Goal: Task Accomplishment & Management: Use online tool/utility

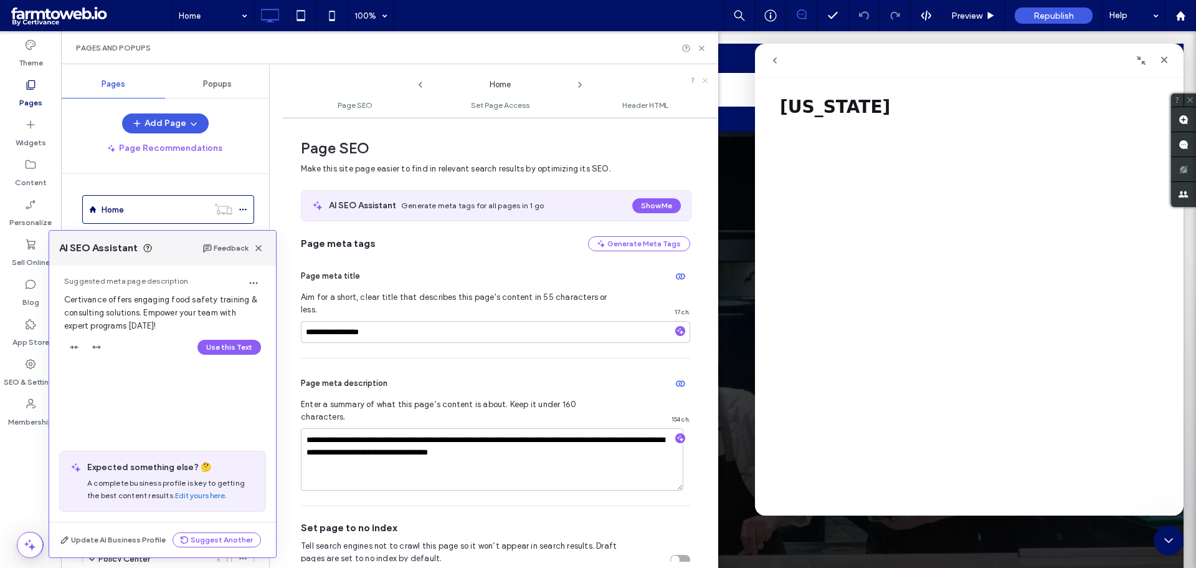
click at [705, 80] on use at bounding box center [705, 80] width 5 height 5
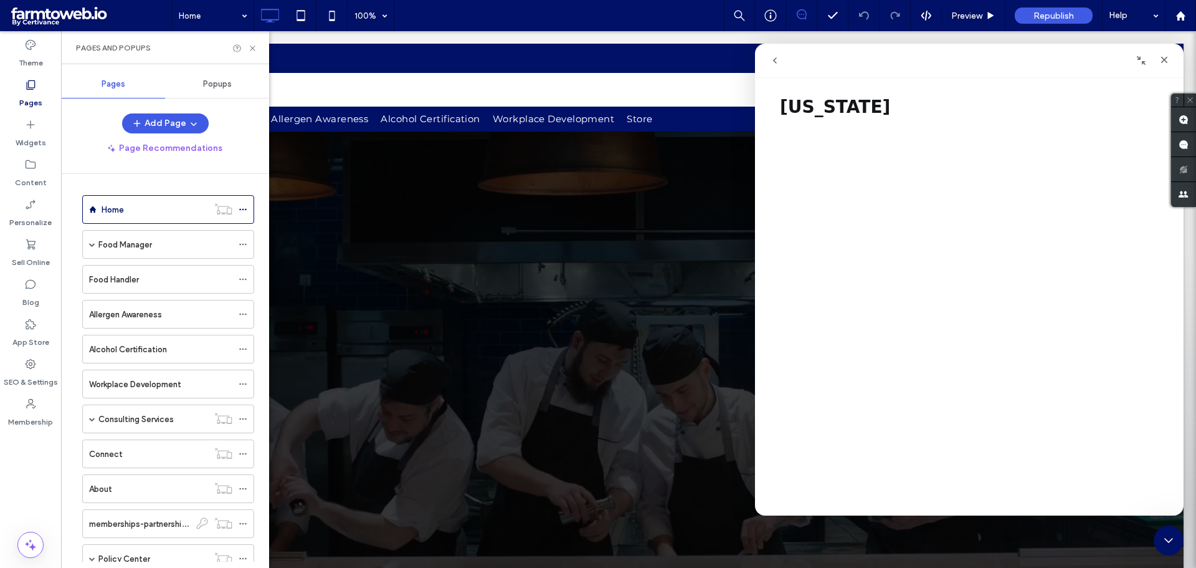
click at [779, 63] on icon "go back" at bounding box center [775, 60] width 10 height 10
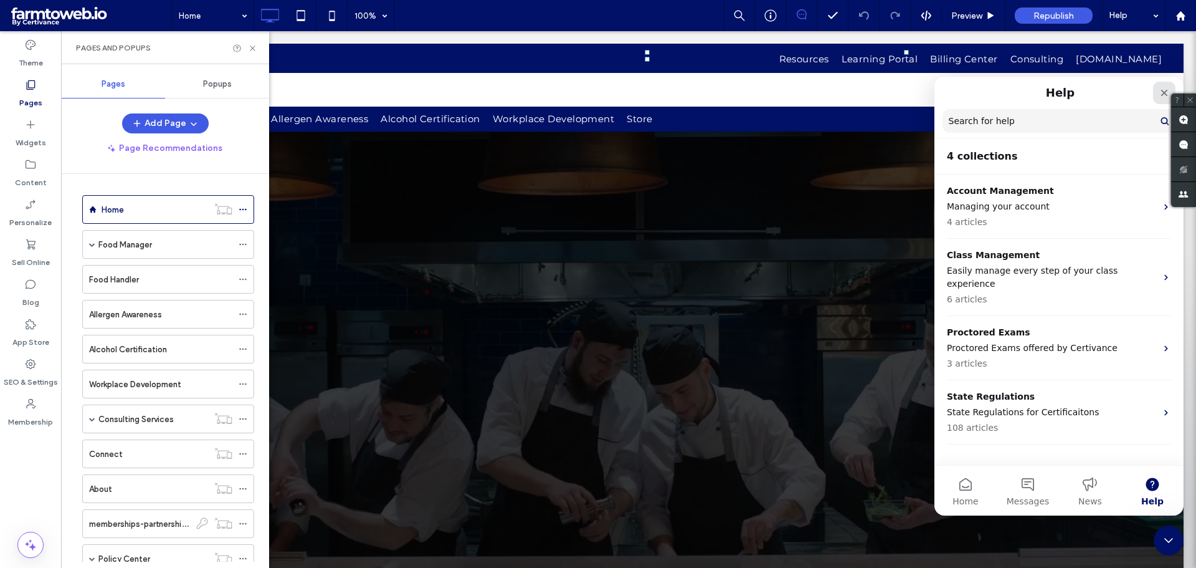
click at [1162, 91] on icon "Close" at bounding box center [1164, 93] width 7 height 7
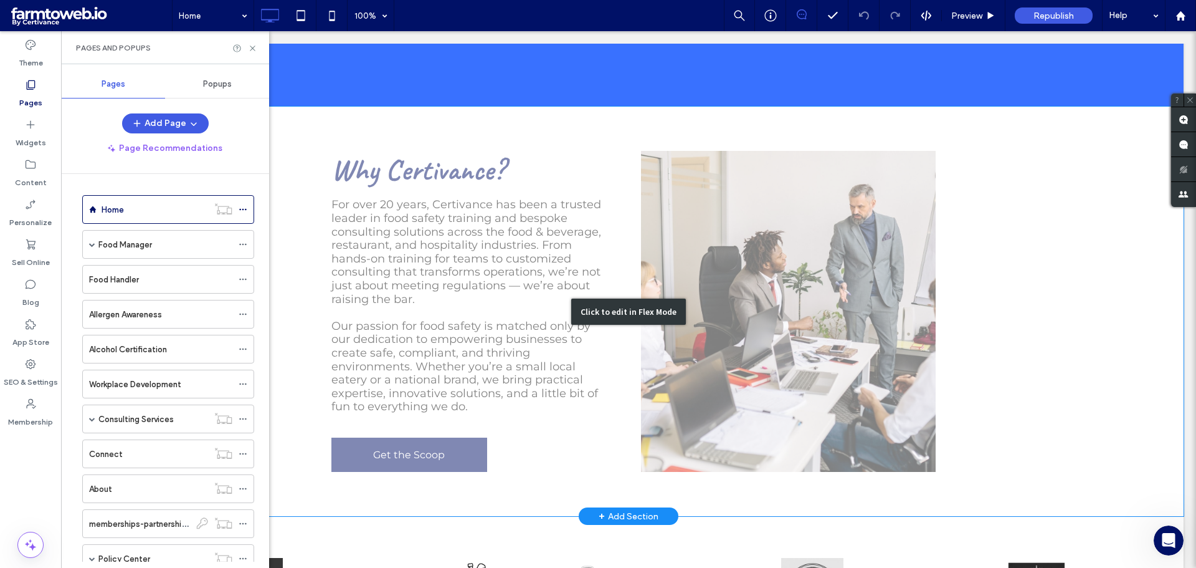
click at [834, 266] on div "Click to edit in Flex Mode" at bounding box center [629, 311] width 1110 height 409
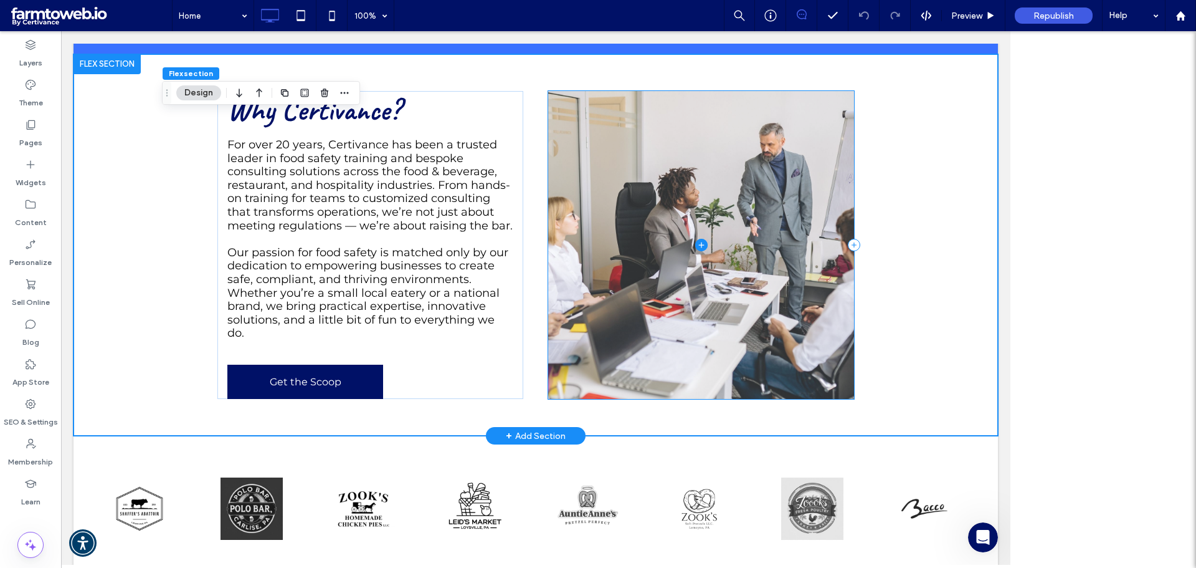
scroll to position [1383, 0]
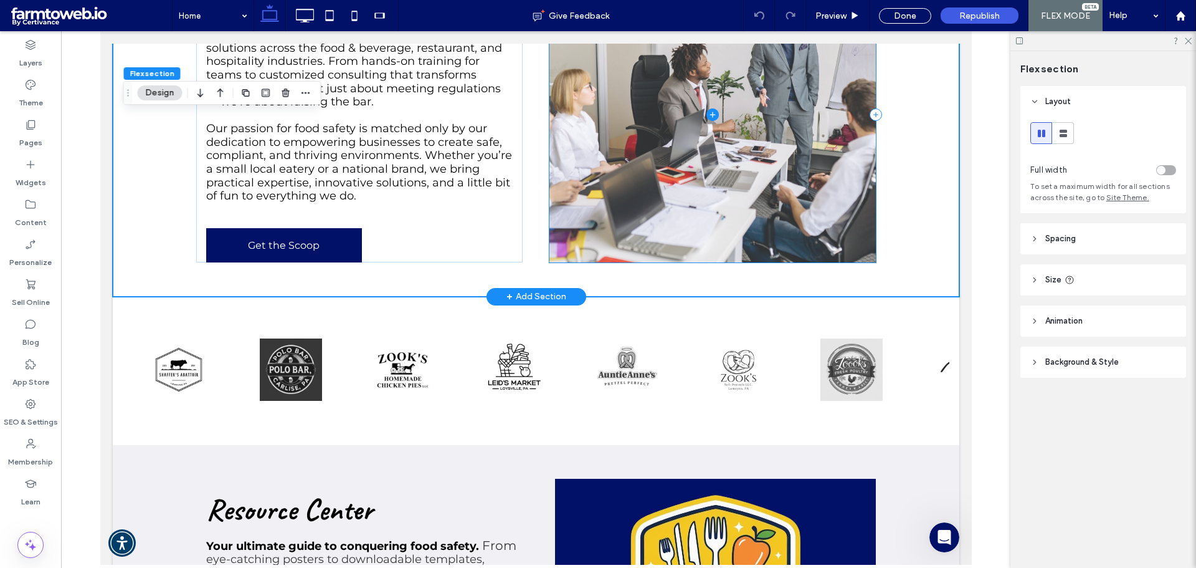
click at [735, 139] on span at bounding box center [712, 115] width 326 height 295
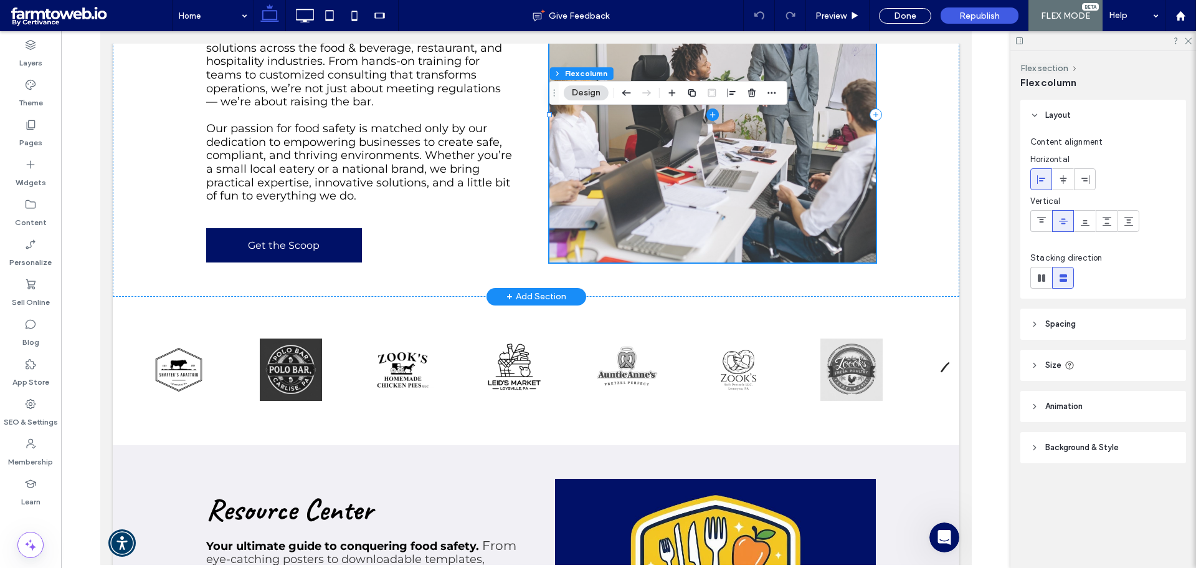
click at [674, 125] on span at bounding box center [712, 115] width 326 height 295
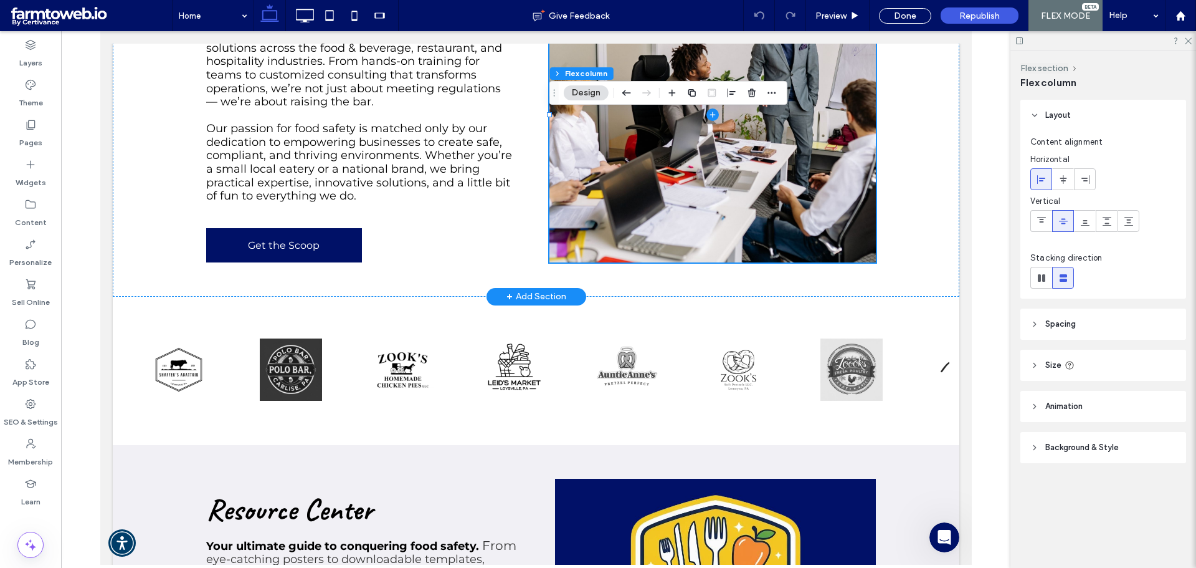
click at [1036, 450] on icon at bounding box center [1034, 447] width 9 height 9
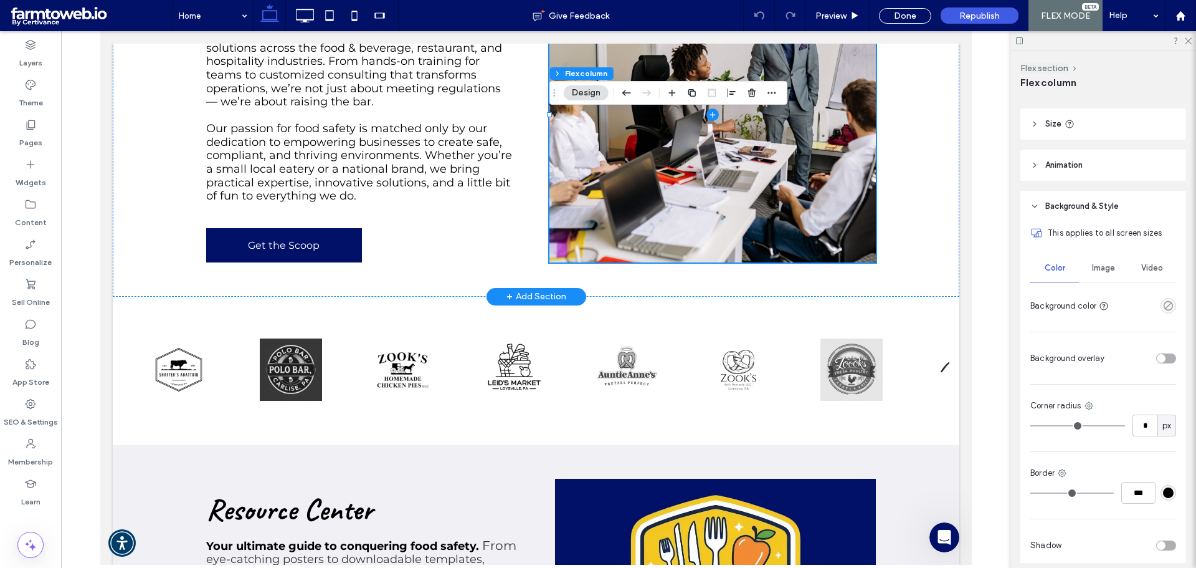
scroll to position [242, 0]
click at [1099, 267] on span "Image" at bounding box center [1103, 267] width 23 height 10
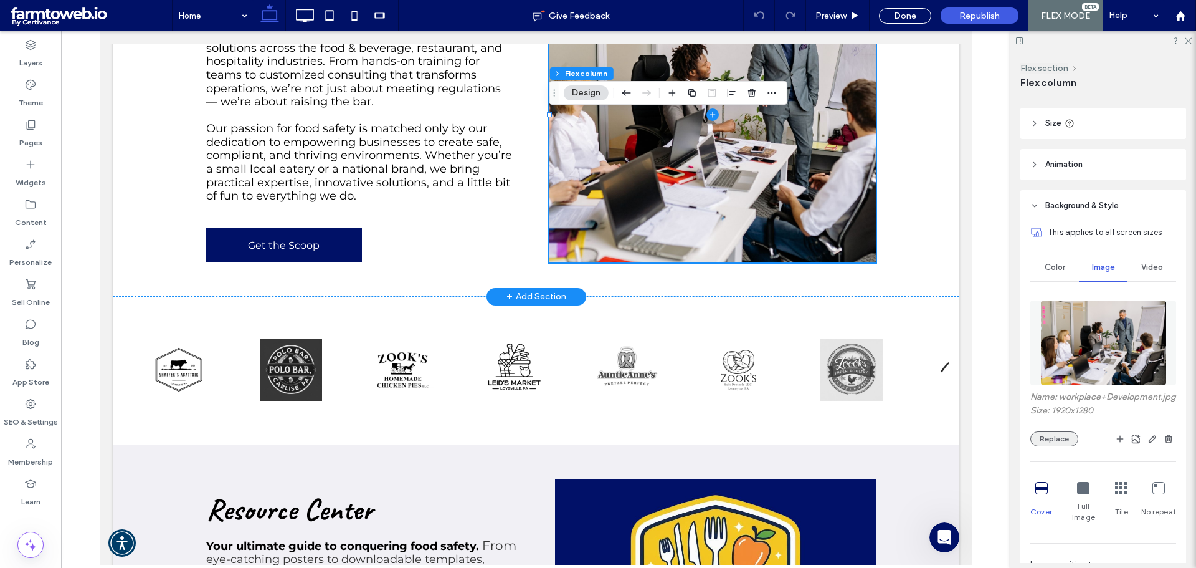
click at [1058, 437] on button "Replace" at bounding box center [1054, 438] width 48 height 15
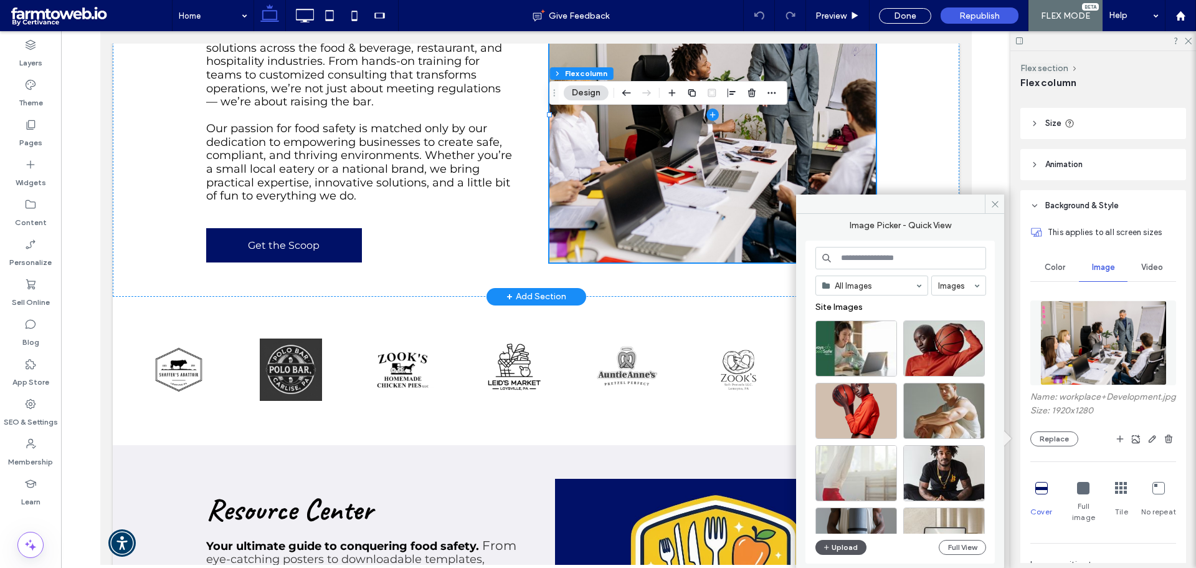
click at [844, 548] on button "Upload" at bounding box center [840, 546] width 51 height 15
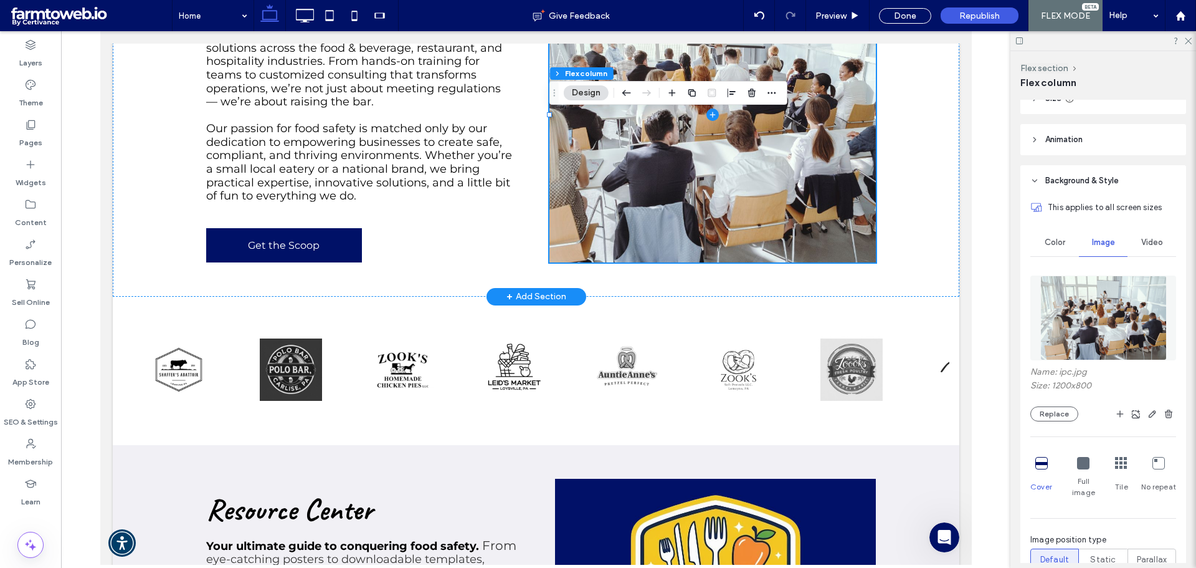
scroll to position [265, 0]
click at [1156, 417] on icon "button" at bounding box center [1152, 416] width 10 height 10
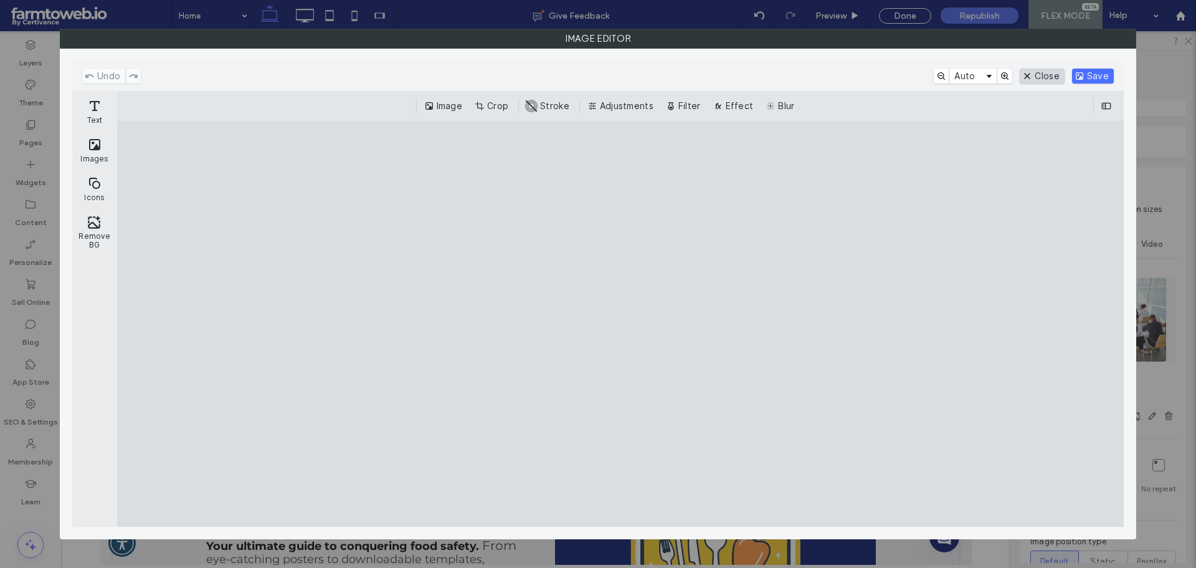
click at [1040, 74] on button "Close" at bounding box center [1042, 76] width 44 height 15
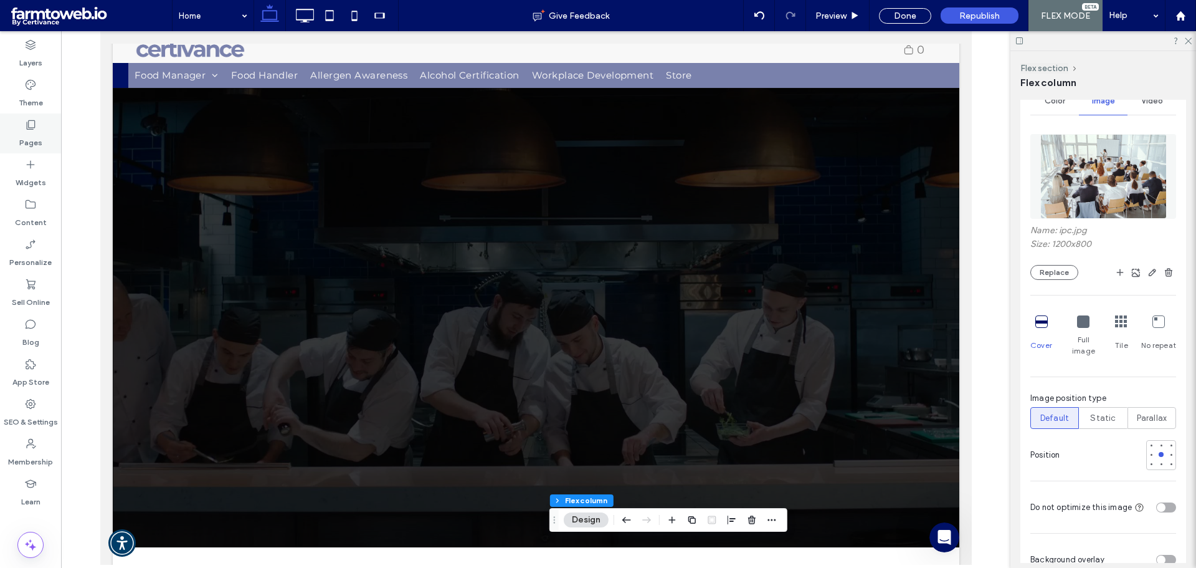
scroll to position [0, 0]
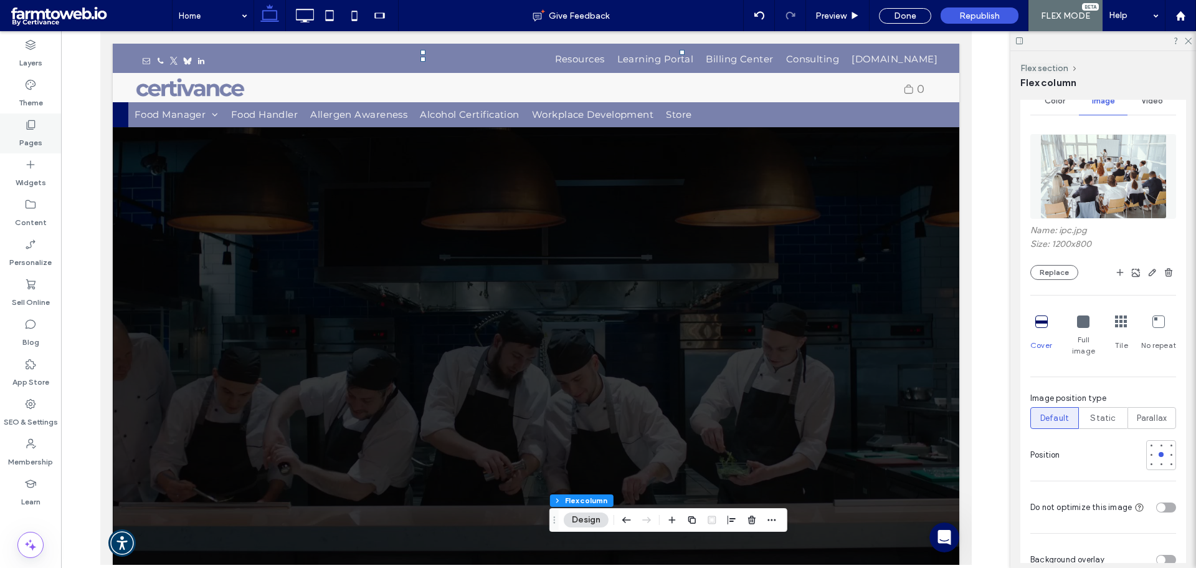
click at [23, 131] on label "Pages" at bounding box center [30, 139] width 23 height 17
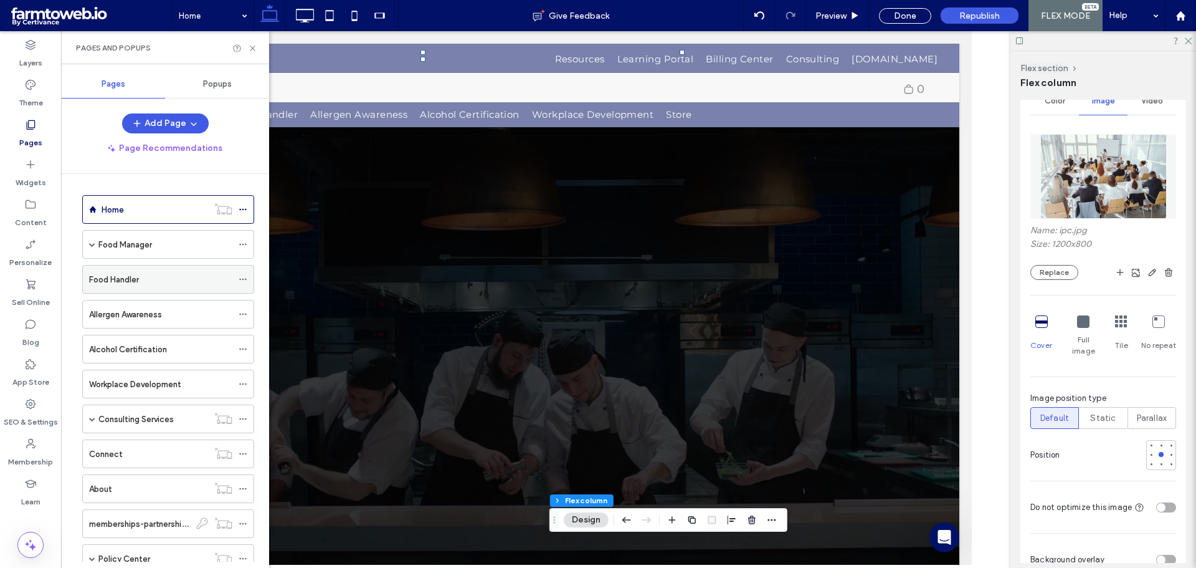
click at [141, 279] on div "Food Handler" at bounding box center [160, 279] width 143 height 13
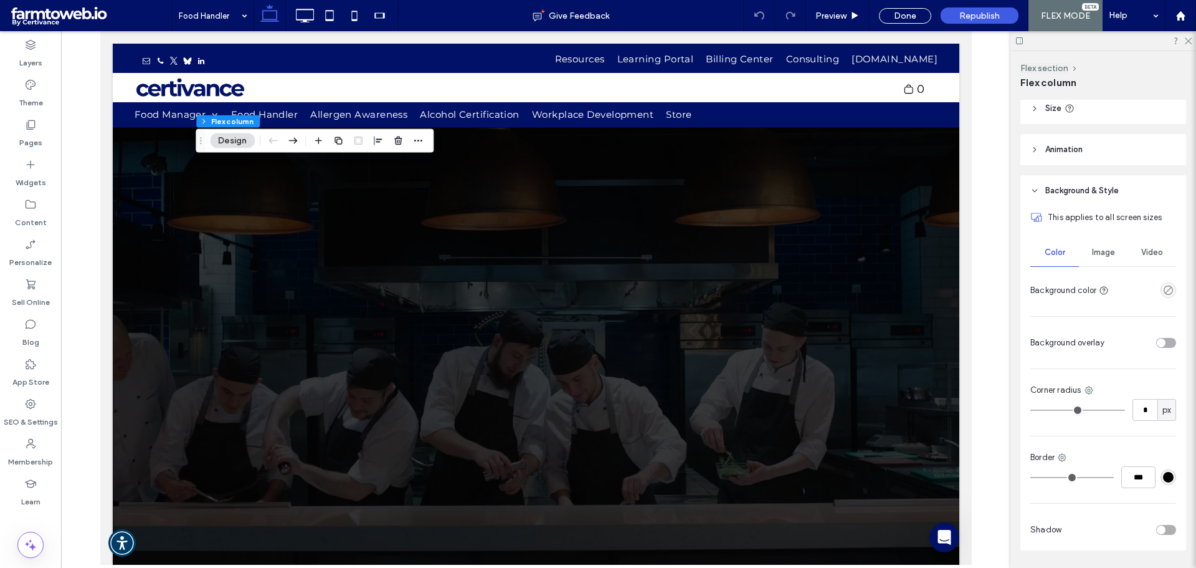
scroll to position [259, 0]
click at [1098, 250] on span "Image" at bounding box center [1103, 250] width 23 height 10
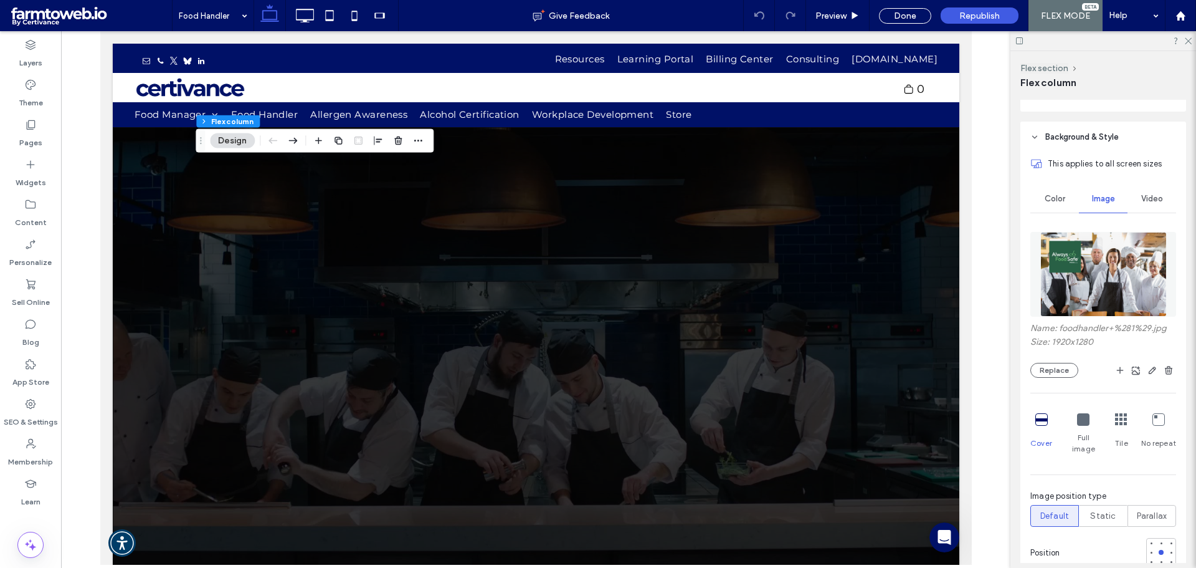
scroll to position [311, 0]
click at [1103, 280] on img at bounding box center [1103, 272] width 126 height 85
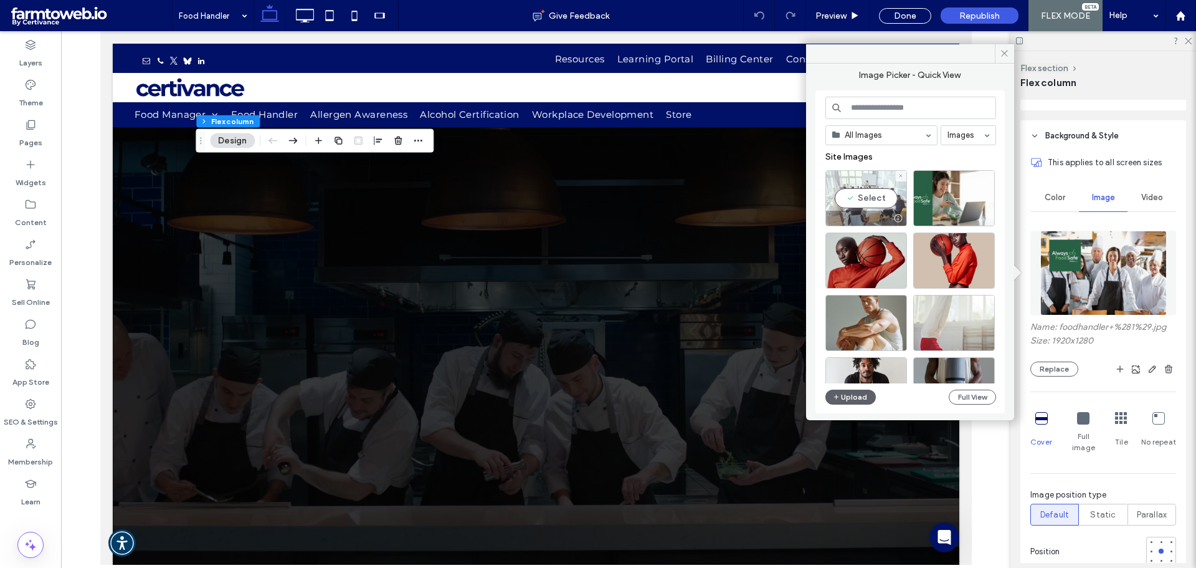
click at [844, 201] on div "Select" at bounding box center [866, 198] width 82 height 56
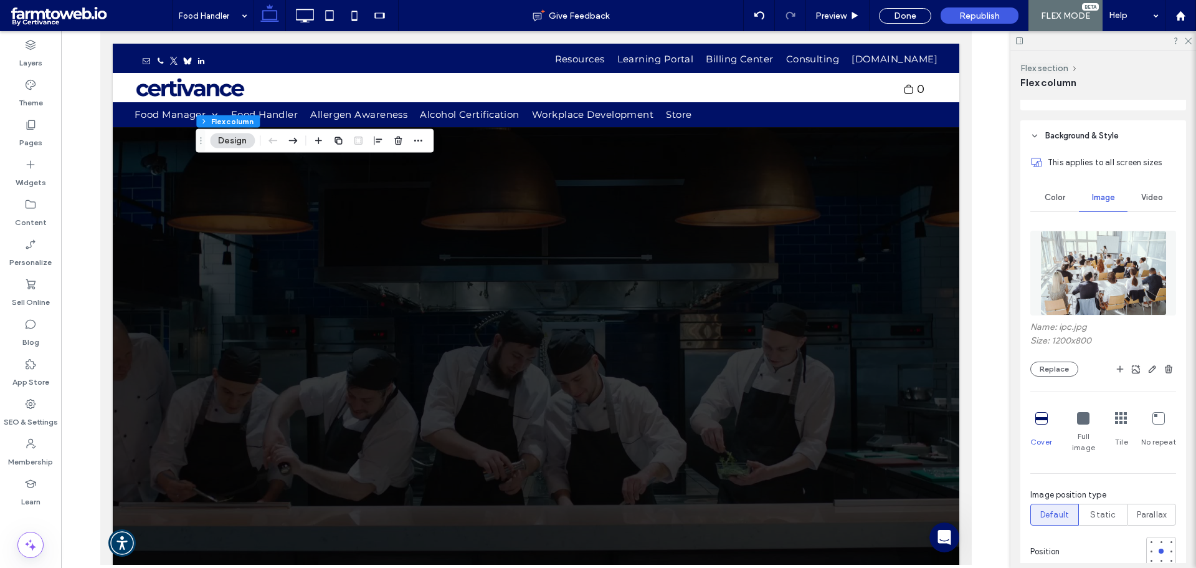
click at [1052, 331] on label "Name: ipc.jpg" at bounding box center [1103, 328] width 146 height 14
click at [1070, 295] on img at bounding box center [1103, 272] width 126 height 85
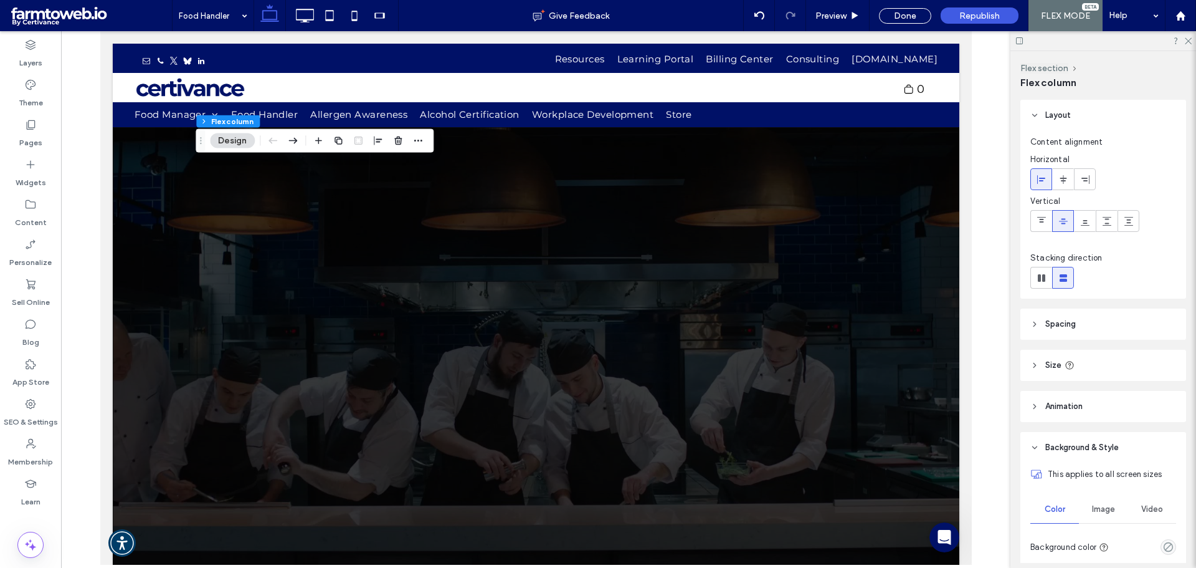
click at [230, 144] on button "Design" at bounding box center [232, 140] width 45 height 15
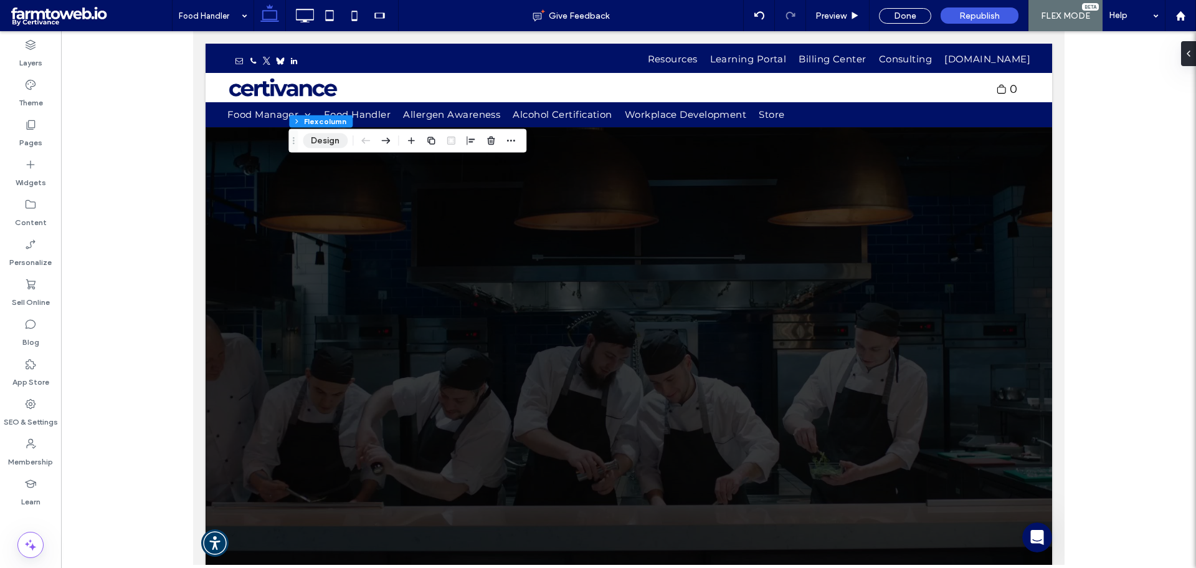
click at [318, 138] on button "Design" at bounding box center [325, 140] width 45 height 15
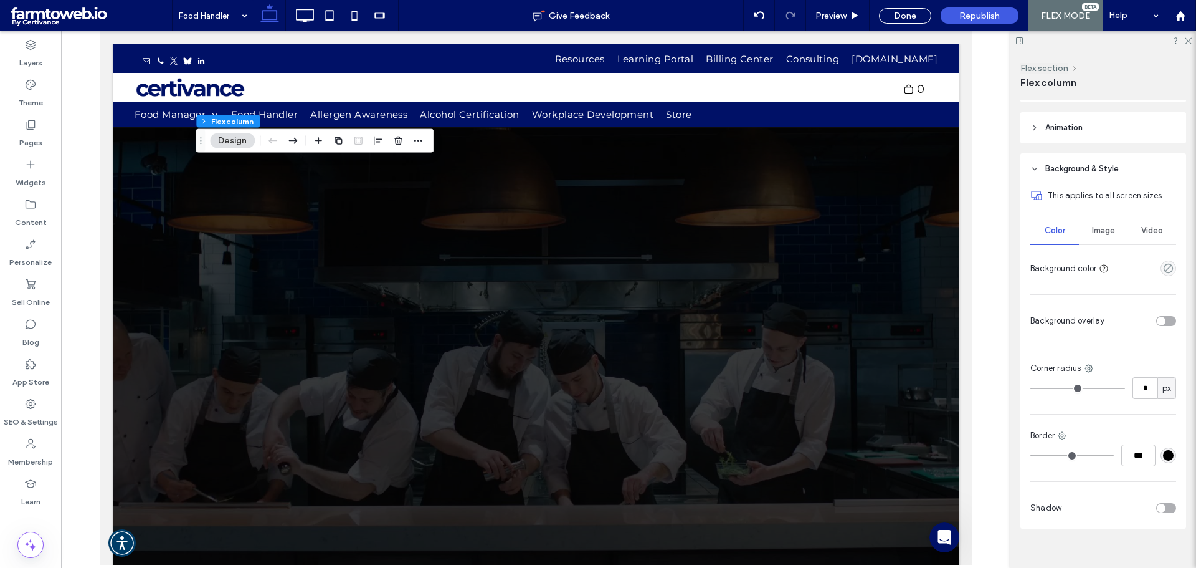
scroll to position [294, 0]
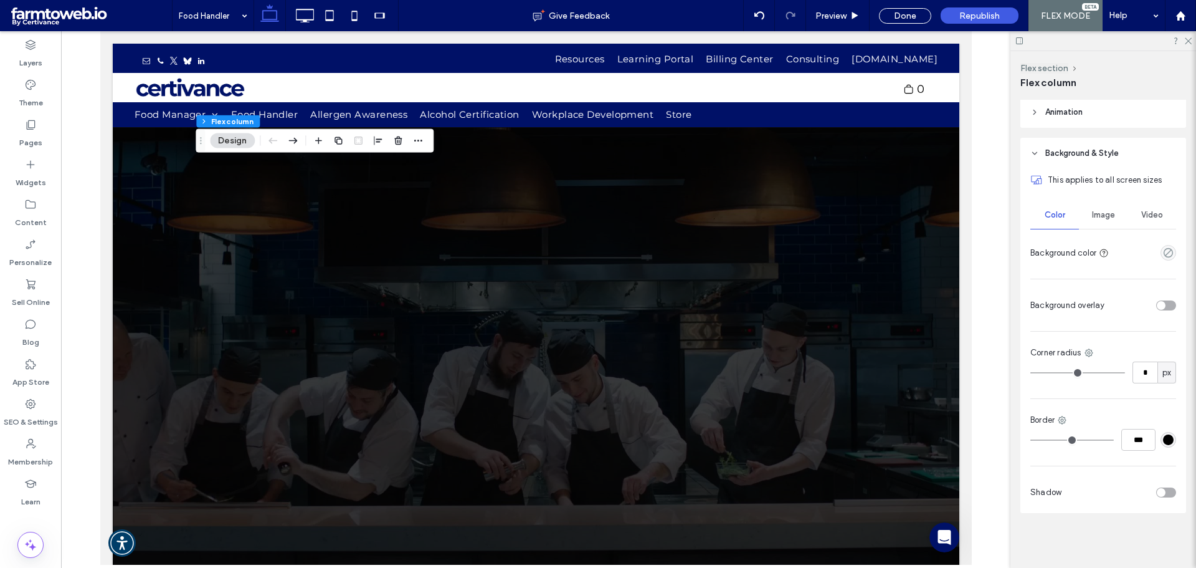
click at [1100, 211] on span "Image" at bounding box center [1103, 215] width 23 height 10
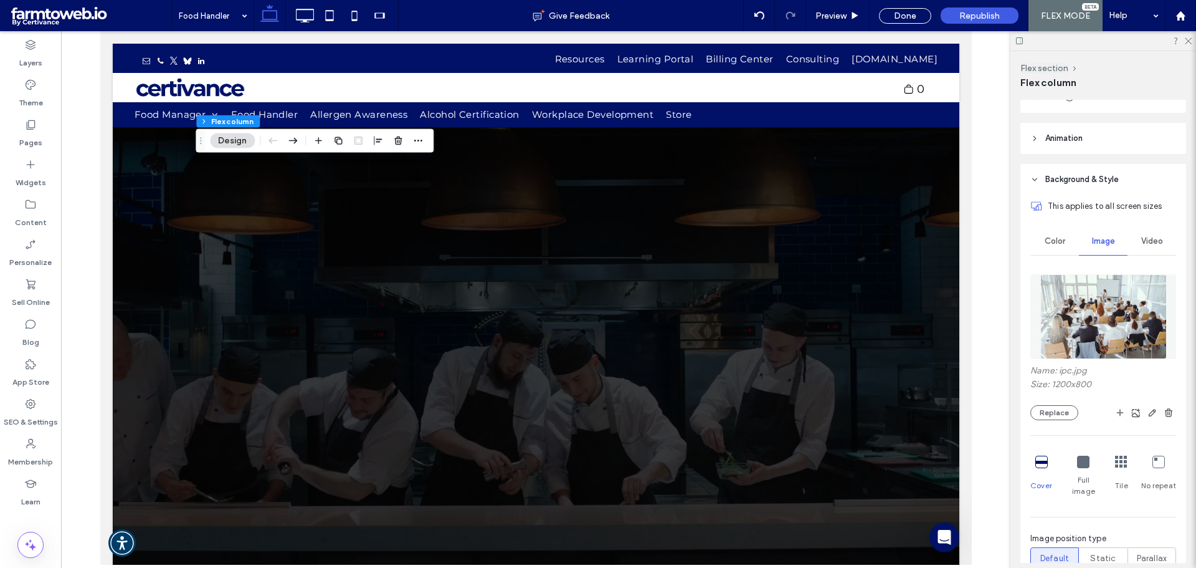
scroll to position [267, 0]
click at [1032, 323] on figure at bounding box center [1103, 317] width 146 height 85
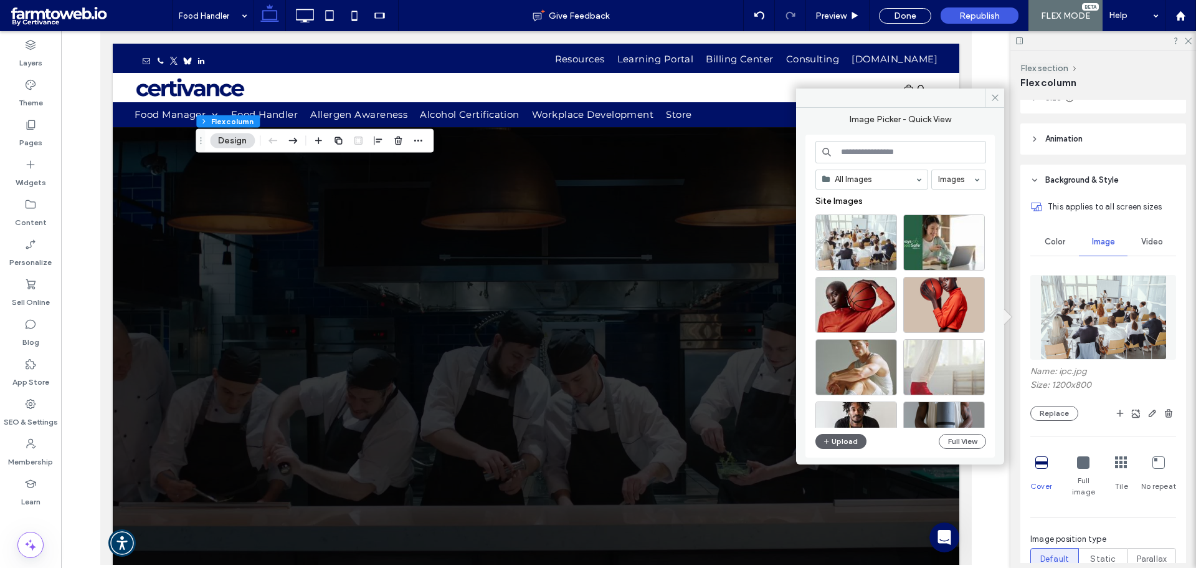
click at [1044, 324] on img at bounding box center [1103, 317] width 126 height 85
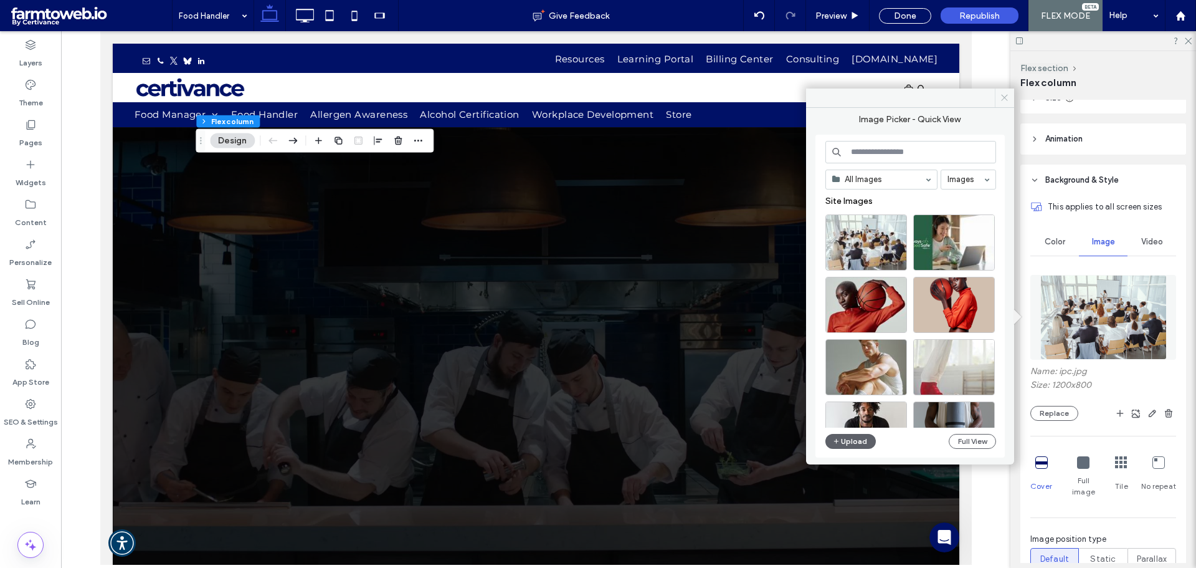
click at [1004, 100] on icon at bounding box center [1004, 97] width 9 height 9
